Goal: Navigation & Orientation: Find specific page/section

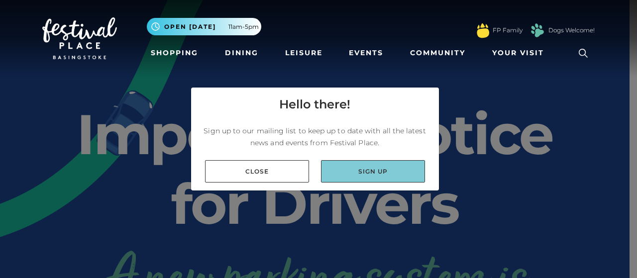
click at [346, 172] on link "Sign up" at bounding box center [373, 171] width 104 height 22
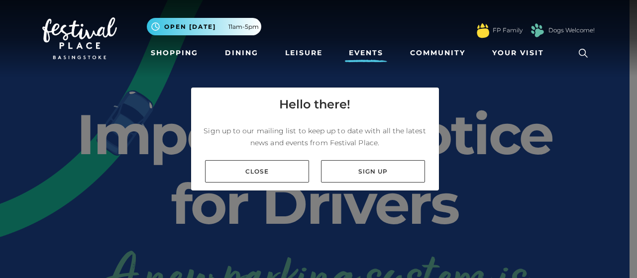
click at [357, 53] on link "Events" at bounding box center [366, 53] width 42 height 18
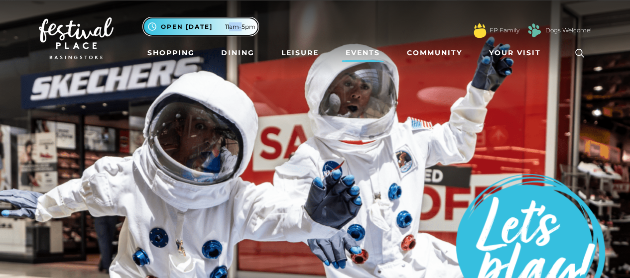
click at [242, 31] on button ".st5{fill:none;stroke:#FFFFFF;stroke-width:2.29;stroke-miterlimit:10;} Open [DA…" at bounding box center [200, 26] width 114 height 17
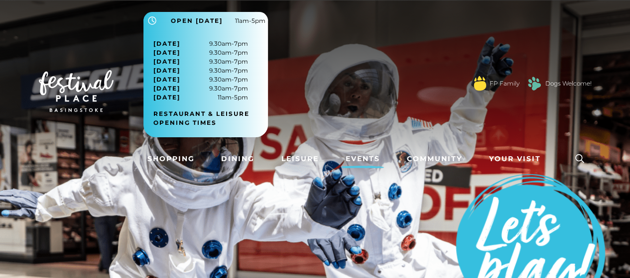
click at [242, 31] on div ".st5{fill:none;stroke:#FFFFFF;stroke-width:2.29;stroke-miterlimit:10;} Open [DA…" at bounding box center [205, 79] width 124 height 135
